Goal: Task Accomplishment & Management: Use online tool/utility

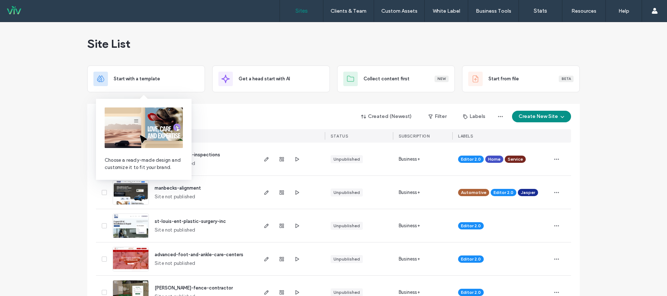
click at [243, 113] on div "Created (Newest) Filter Labels Create New Site" at bounding box center [333, 117] width 475 height 14
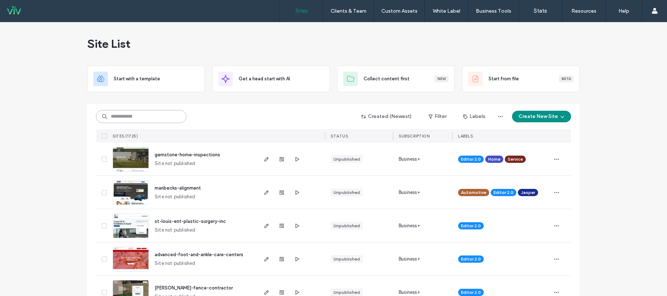
click at [178, 117] on input at bounding box center [141, 116] width 91 height 13
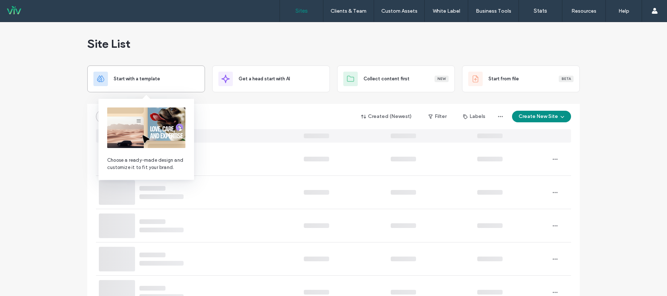
type input "*"
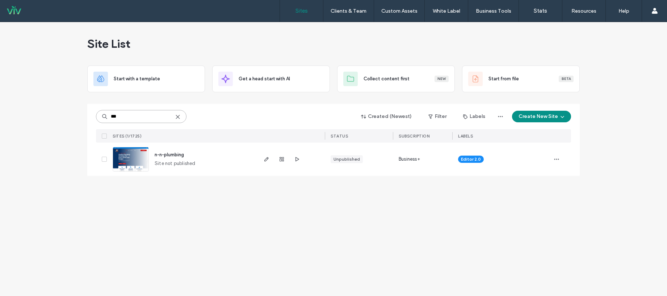
type input "***"
click at [184, 155] on span "n-n-plumbing" at bounding box center [169, 154] width 29 height 5
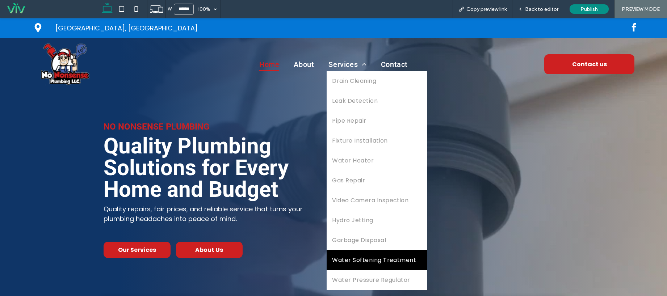
click at [402, 262] on span "Water Softening Treatment" at bounding box center [374, 260] width 84 height 9
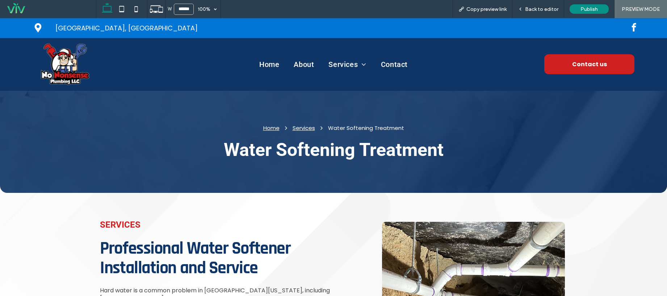
scroll to position [154, 0]
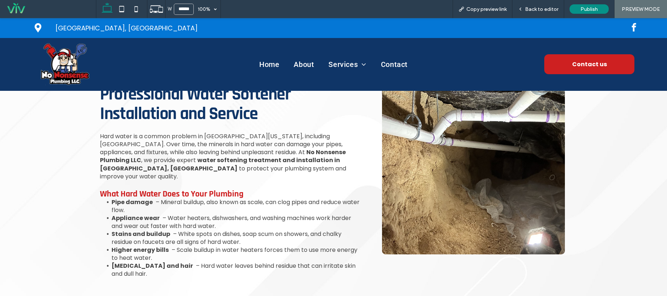
click at [435, 225] on img at bounding box center [473, 161] width 183 height 187
click at [546, 4] on div "Back to editor" at bounding box center [539, 9] width 52 height 18
click at [544, 8] on span "Back to editor" at bounding box center [541, 9] width 33 height 6
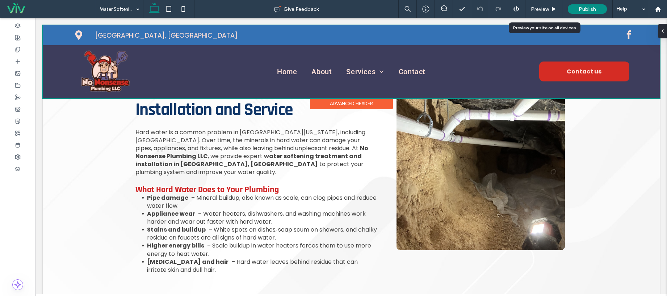
scroll to position [162, 0]
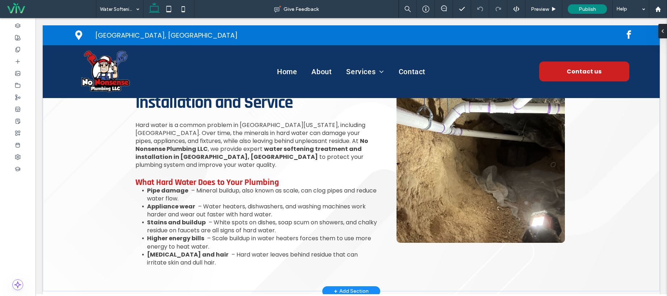
click at [432, 170] on img at bounding box center [481, 149] width 169 height 187
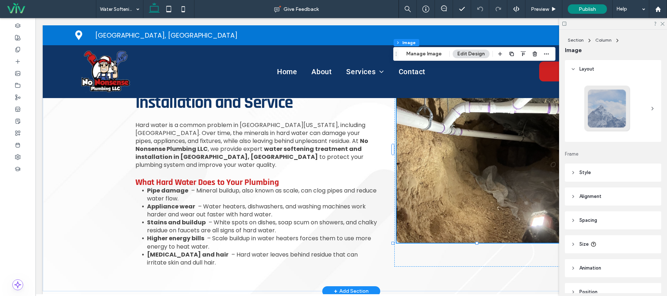
type input "**"
click at [423, 50] on button "Manage Image" at bounding box center [424, 54] width 45 height 9
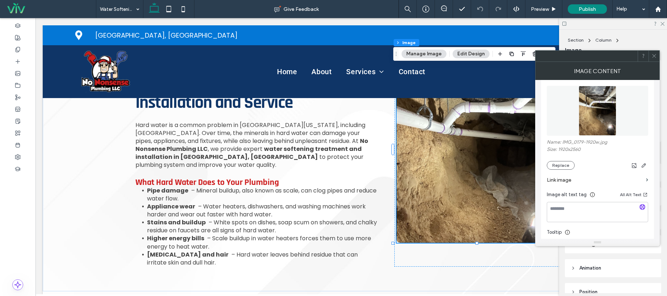
scroll to position [125, 0]
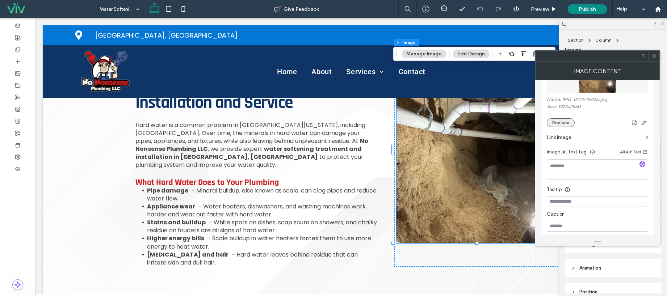
click at [555, 123] on button "Replace" at bounding box center [561, 122] width 28 height 9
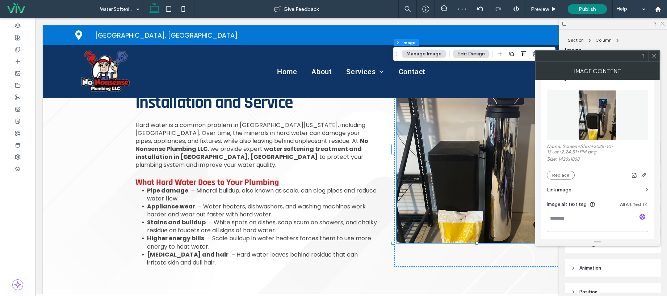
scroll to position [66, 0]
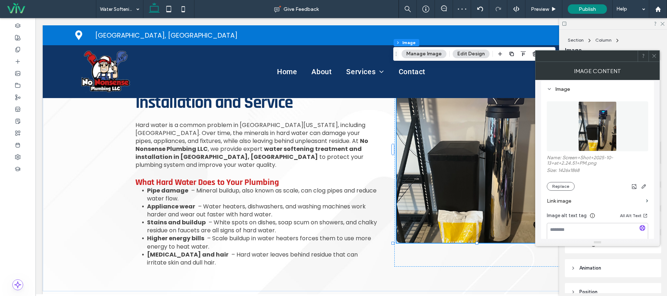
click at [657, 58] on div at bounding box center [654, 56] width 11 height 11
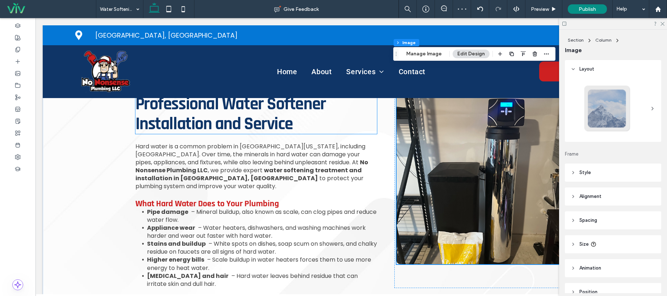
scroll to position [14, 0]
